Goal: Find specific page/section: Find specific page/section

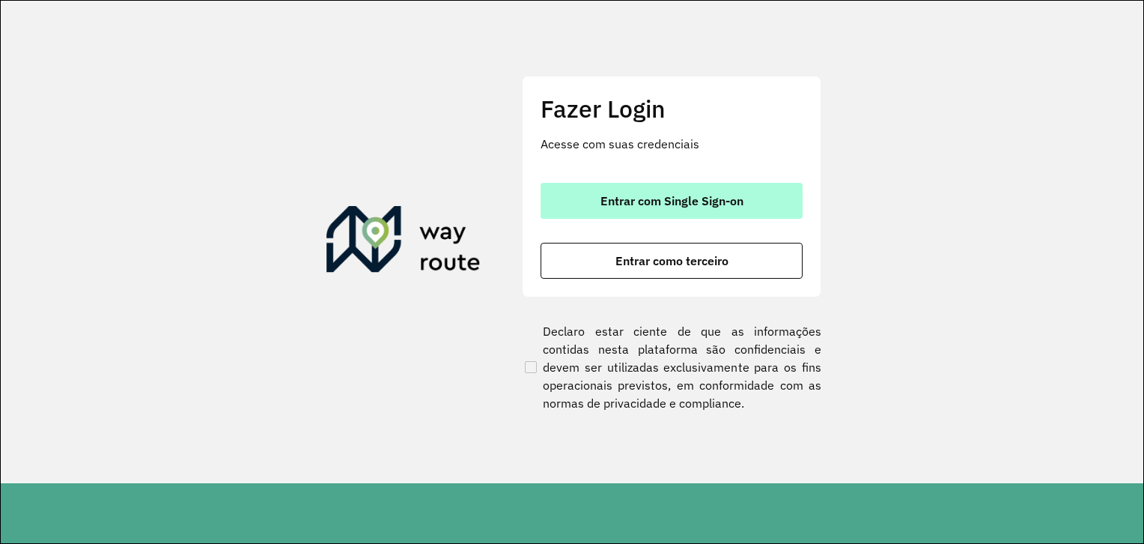
click at [607, 211] on button "Entrar com Single Sign-on" at bounding box center [672, 201] width 262 height 36
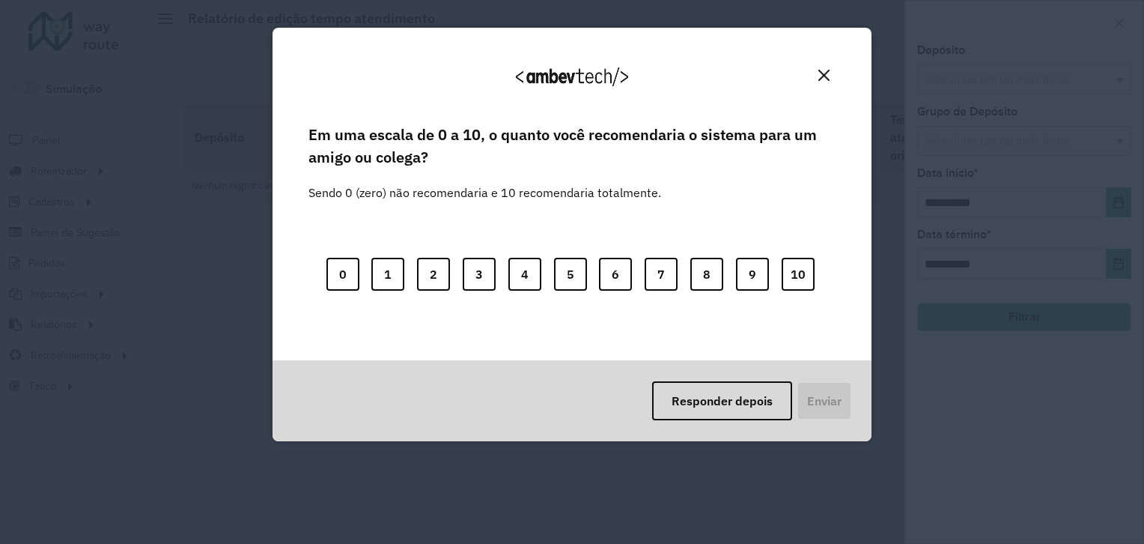
click at [824, 76] on img "Close" at bounding box center [824, 75] width 11 height 11
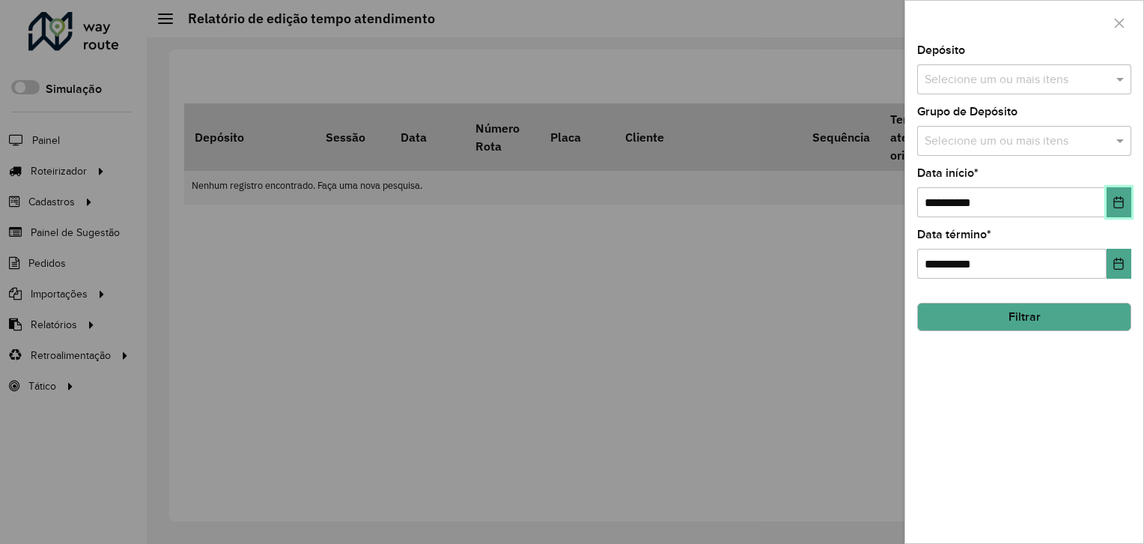
click at [1117, 198] on icon "Choose Date" at bounding box center [1119, 202] width 12 height 12
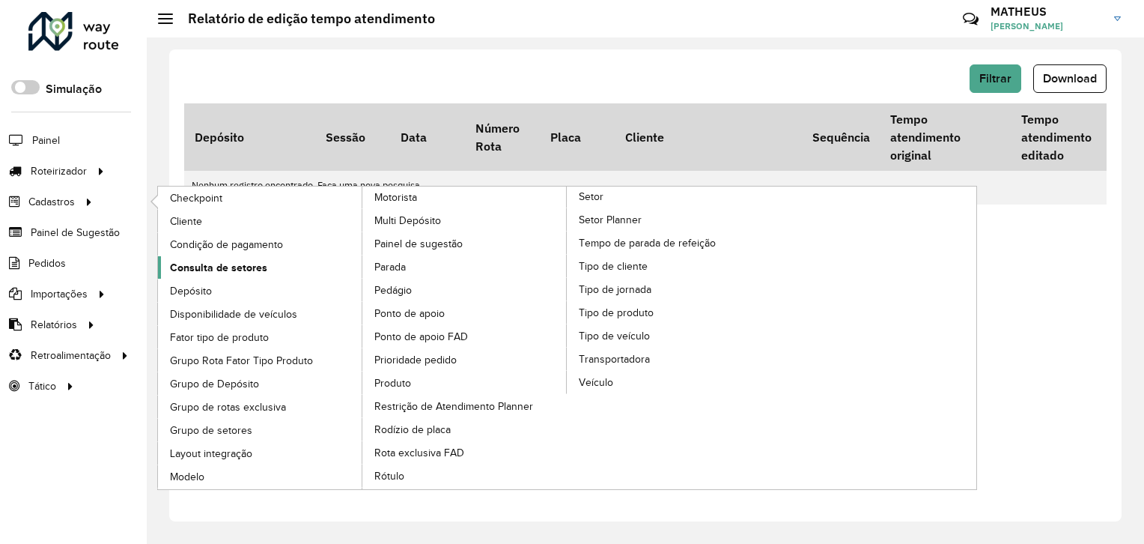
click at [216, 263] on span "Consulta de setores" at bounding box center [218, 268] width 97 height 16
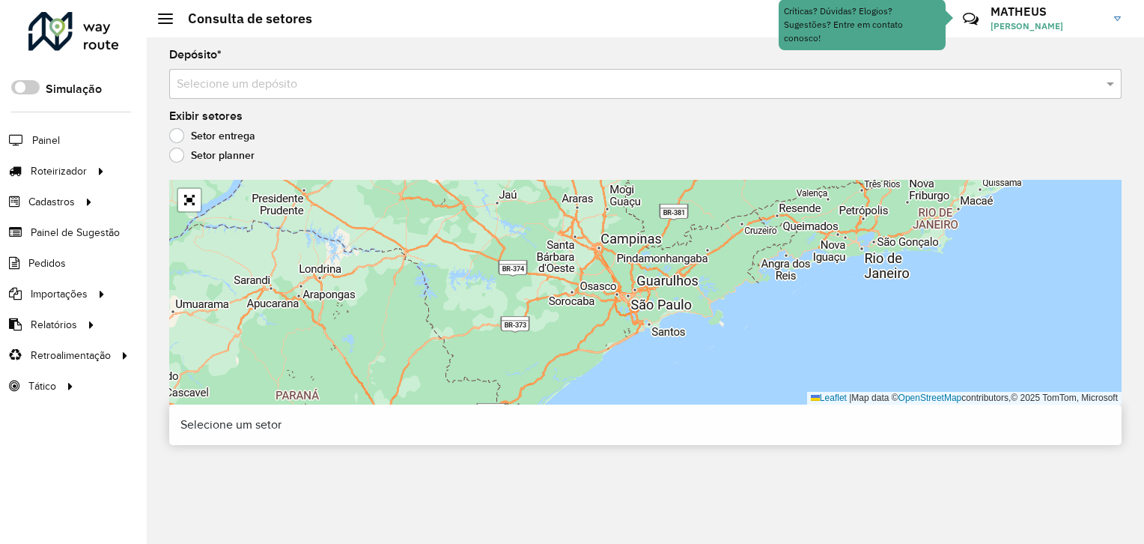
click at [352, 90] on input "text" at bounding box center [631, 85] width 908 height 18
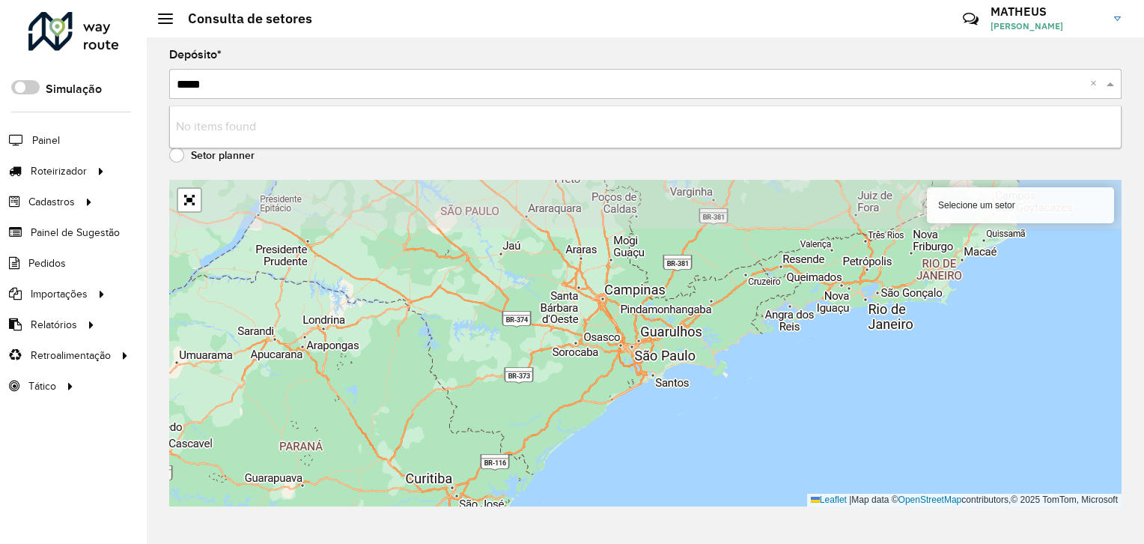
type input "****"
